Goal: Complete application form

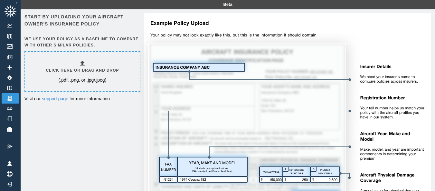
scroll to position [0, 5]
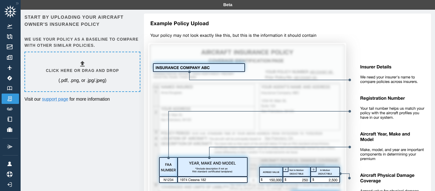
click at [71, 117] on div "Start by uploading your aircraft owner's insurance policy We use your policy as…" at bounding box center [227, 165] width 407 height 302
click at [81, 68] on h6 "Click here or drag and drop" at bounding box center [82, 71] width 73 height 6
click at [79, 59] on div "Click here or drag and drop (.pdf, .png, or .jpg/.jpeg)" at bounding box center [82, 71] width 115 height 39
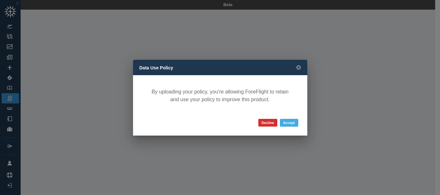
click at [286, 121] on button "Accept" at bounding box center [289, 123] width 18 height 8
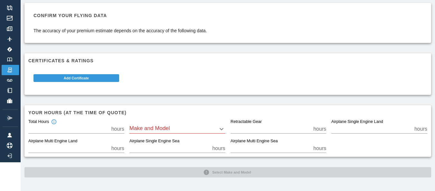
scroll to position [24, 0]
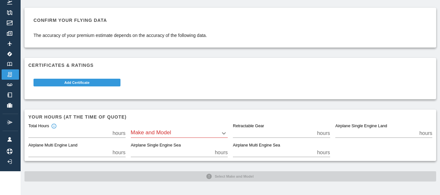
click at [222, 128] on body "Beta To Whom It May Concern.pdf Confirm your flying data The accuracy of your p…" at bounding box center [220, 73] width 440 height 195
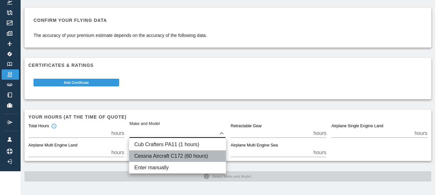
click at [204, 157] on li "Cessna Aircraft C172 (60 hours)" at bounding box center [177, 157] width 97 height 12
type input "****"
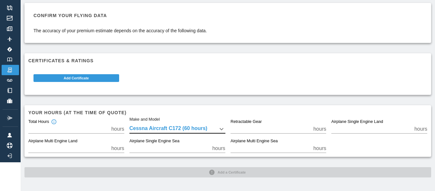
scroll to position [29, 5]
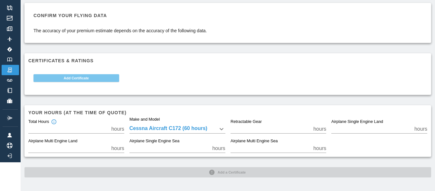
click at [69, 78] on button "Add Certificate" at bounding box center [76, 78] width 86 height 8
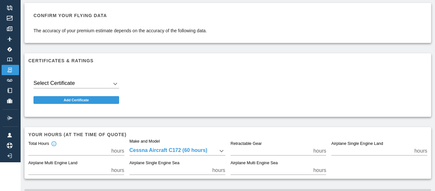
scroll to position [29, 0]
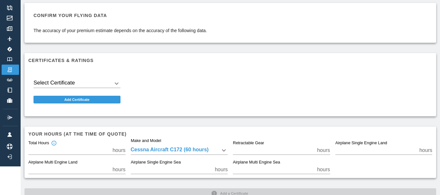
click at [110, 86] on body "Beta To Whom It May Concern.pdf Confirm your flying data The accuracy of your p…" at bounding box center [220, 68] width 440 height 195
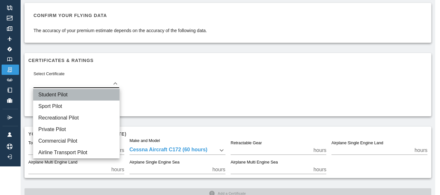
click at [75, 97] on li "Student Pilot" at bounding box center [76, 95] width 86 height 12
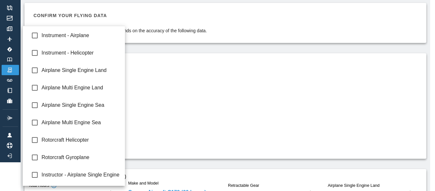
click at [114, 107] on body "Beta To Whom It May Concern.pdf Confirm your flying data The accuracy of your p…" at bounding box center [217, 66] width 435 height 191
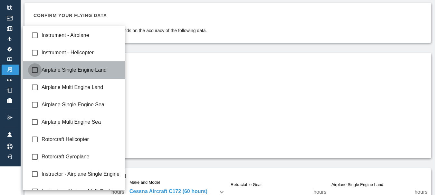
type input "**********"
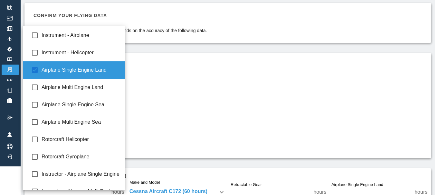
click at [171, 93] on div at bounding box center [220, 97] width 440 height 195
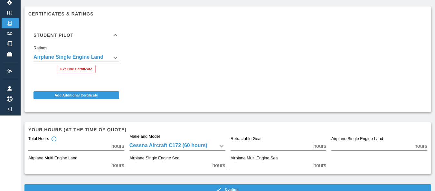
scroll to position [92, 0]
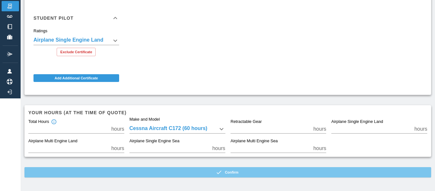
click at [198, 173] on button "Confirm" at bounding box center [227, 172] width 407 height 10
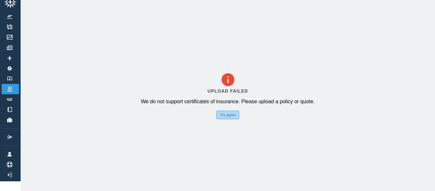
click at [228, 110] on button "Try again" at bounding box center [227, 114] width 23 height 8
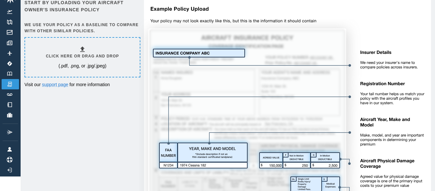
click at [81, 49] on icon at bounding box center [83, 49] width 8 height 8
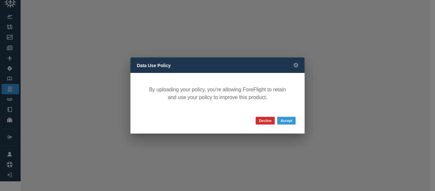
scroll to position [10, 0]
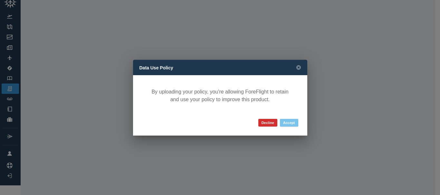
click at [291, 126] on button "Accept" at bounding box center [289, 123] width 18 height 8
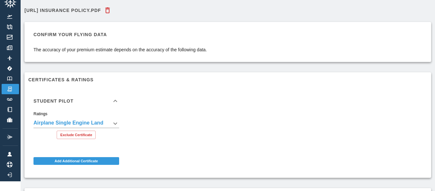
scroll to position [92, 0]
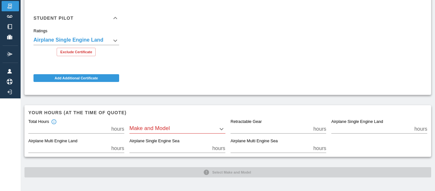
click at [219, 98] on body "**********" at bounding box center [217, 3] width 435 height 191
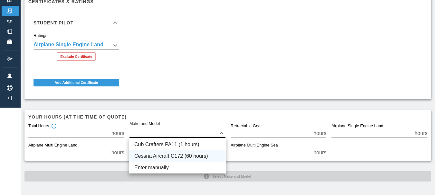
click at [185, 155] on li "Cessna Aircraft C172 (60 hours)" at bounding box center [177, 157] width 97 height 12
type input "****"
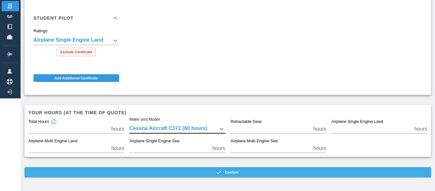
click at [212, 169] on button "Confirm" at bounding box center [227, 172] width 407 height 10
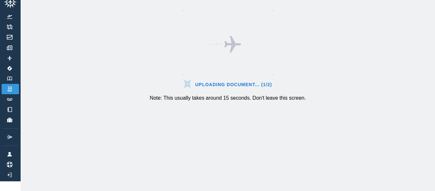
scroll to position [14, 5]
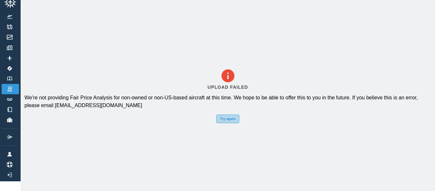
click at [228, 115] on button "Try again" at bounding box center [227, 118] width 23 height 8
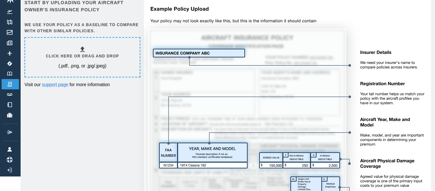
click at [79, 49] on icon at bounding box center [83, 49] width 8 height 8
click at [81, 47] on icon at bounding box center [83, 49] width 8 height 8
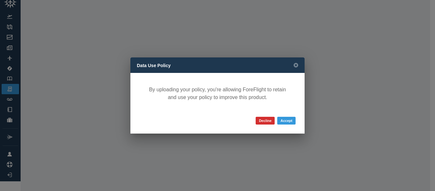
scroll to position [10, 0]
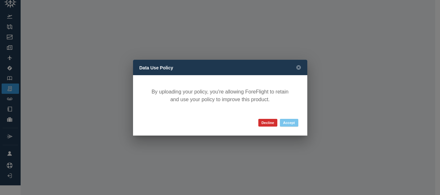
click at [294, 120] on button "Accept" at bounding box center [289, 123] width 18 height 8
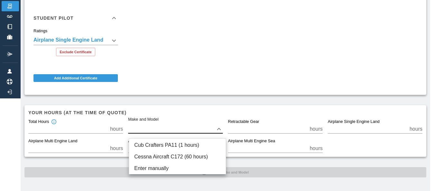
scroll to position [88, 0]
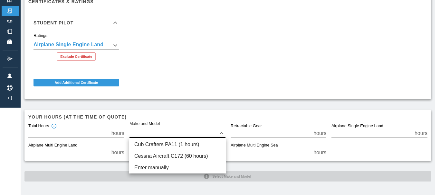
click at [198, 108] on body "**********" at bounding box center [220, 9] width 440 height 195
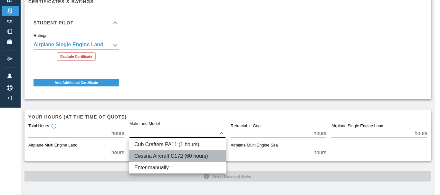
click at [185, 156] on li "Cessna Aircraft C172 (60 hours)" at bounding box center [177, 157] width 97 height 12
type input "****"
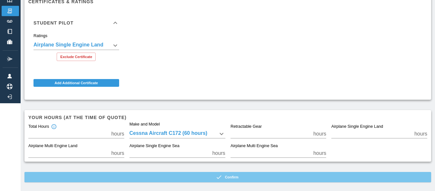
click at [194, 177] on button "Confirm" at bounding box center [227, 177] width 407 height 10
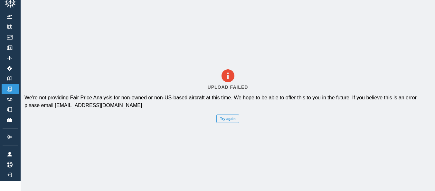
scroll to position [0, 0]
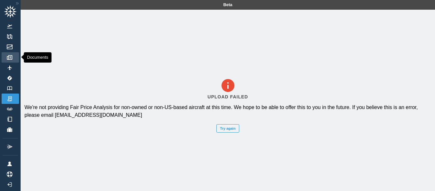
click at [15, 54] on link "Documents" at bounding box center [10, 57] width 17 height 10
